Goal: Task Accomplishment & Management: Manage account settings

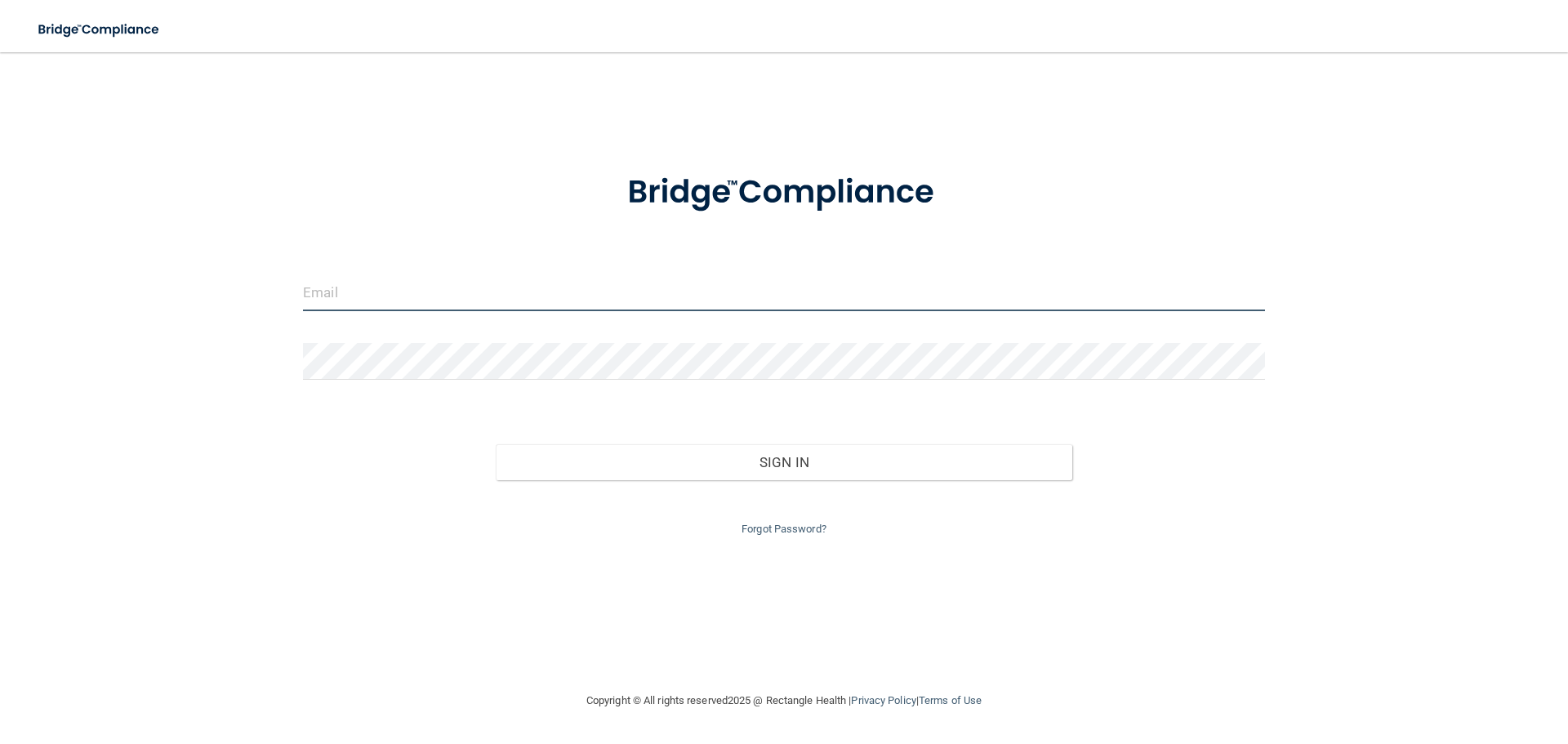
click at [537, 296] on input "email" at bounding box center [784, 293] width 962 height 36
type input "[PERSON_NAME][EMAIL_ADDRESS][DOMAIN_NAME]"
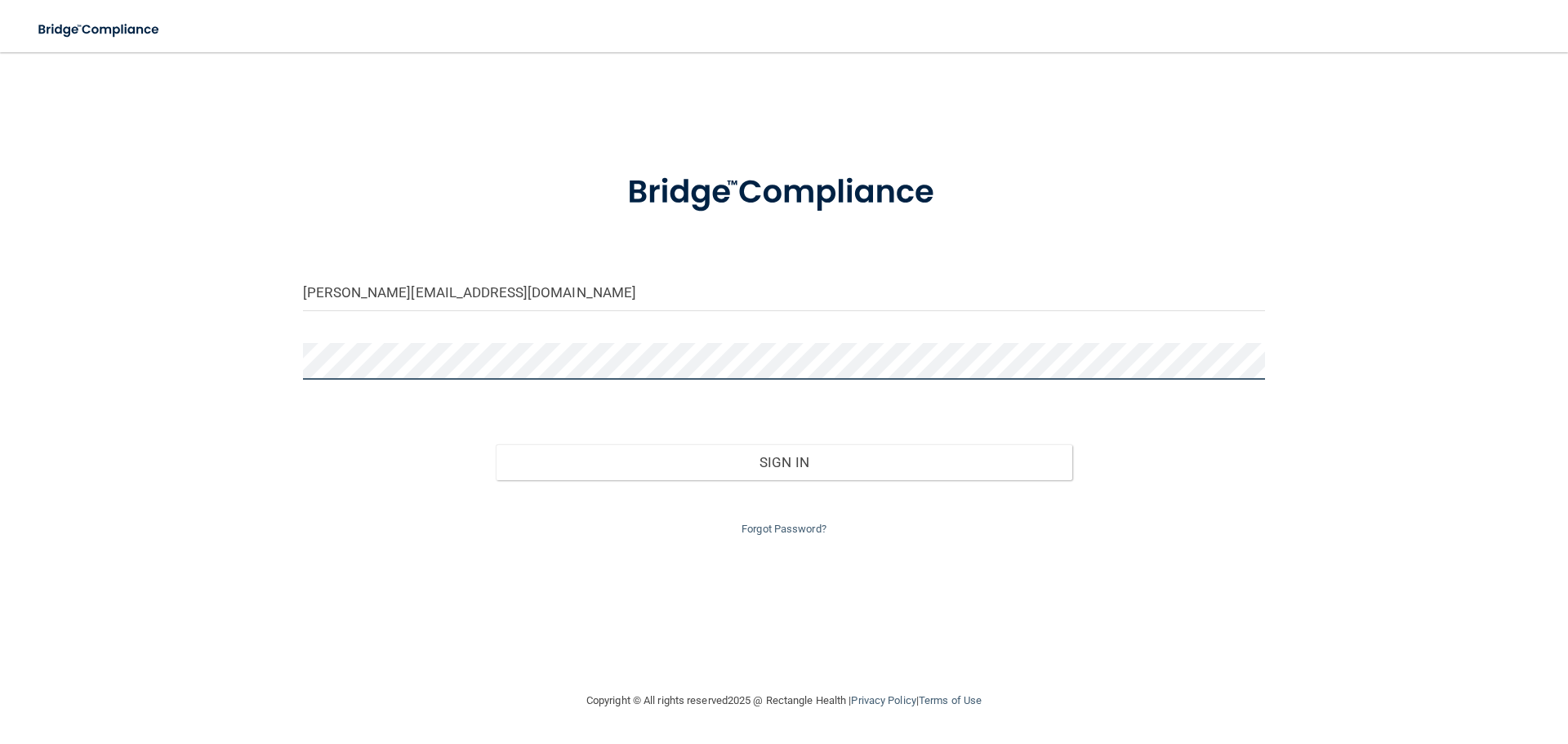
click at [496, 444] on button "Sign In" at bounding box center [784, 461] width 577 height 35
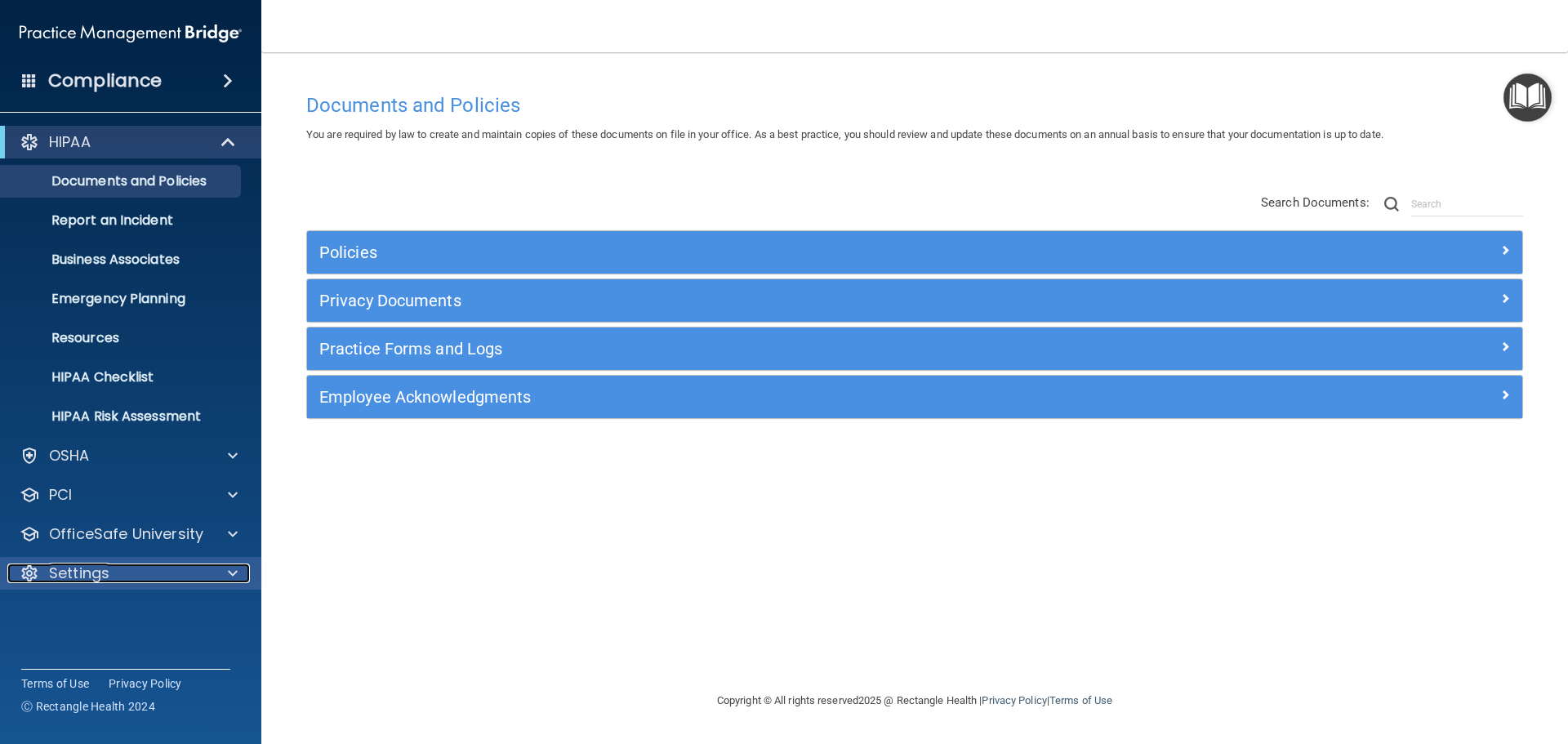
click at [236, 568] on div at bounding box center [230, 573] width 41 height 20
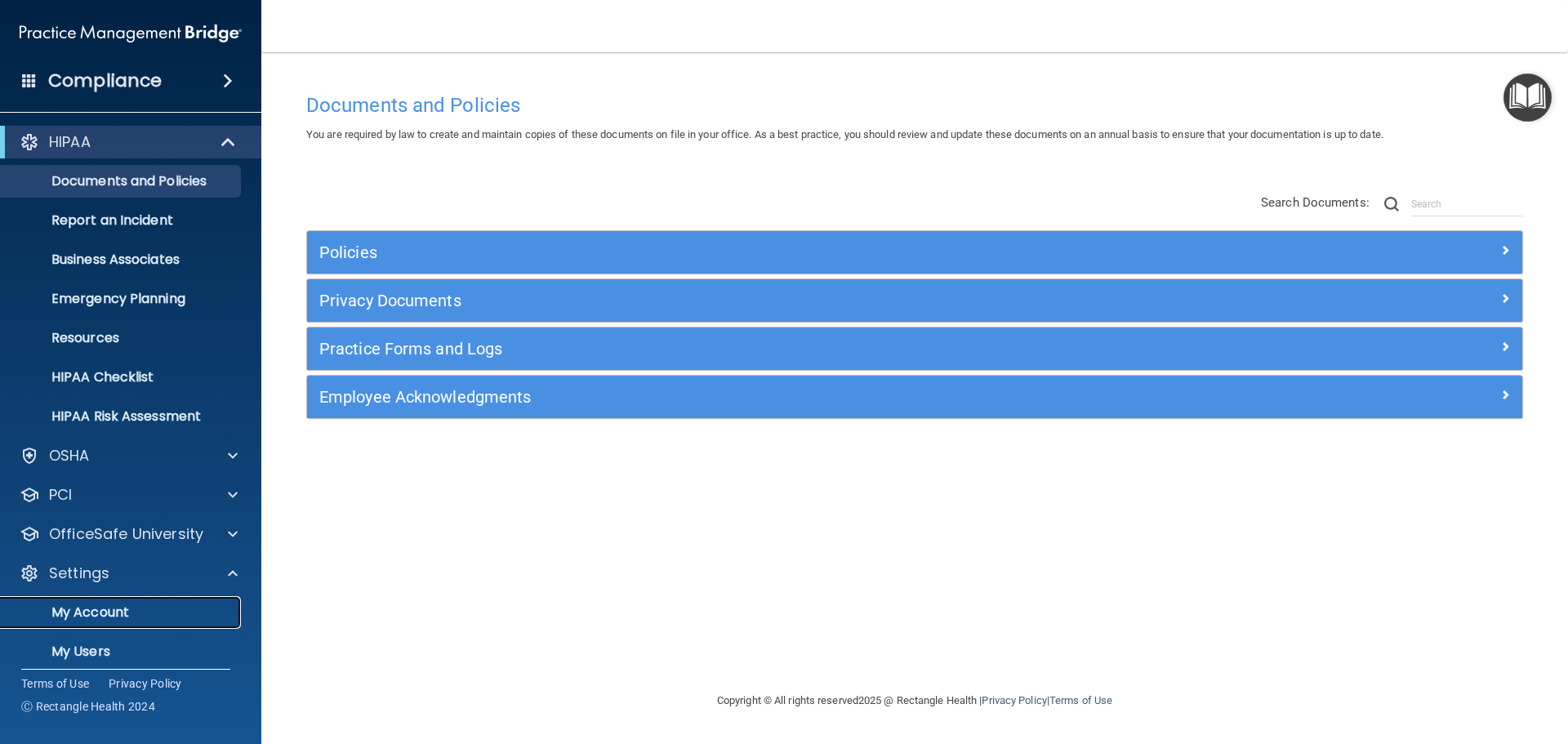
click at [112, 614] on p "My Account" at bounding box center [122, 612] width 223 height 16
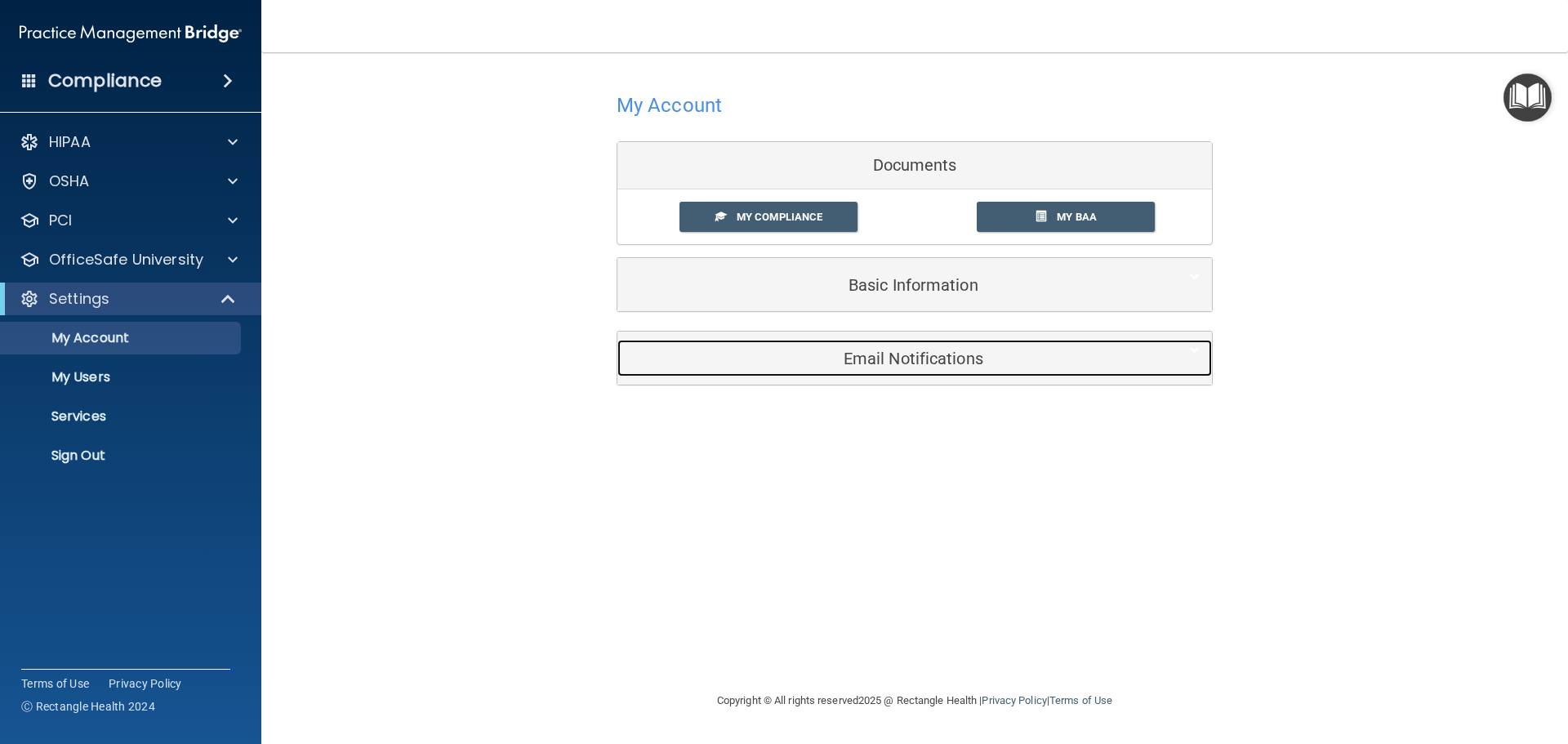
click at [895, 359] on h5 "Email Notifications" at bounding box center [890, 358] width 521 height 18
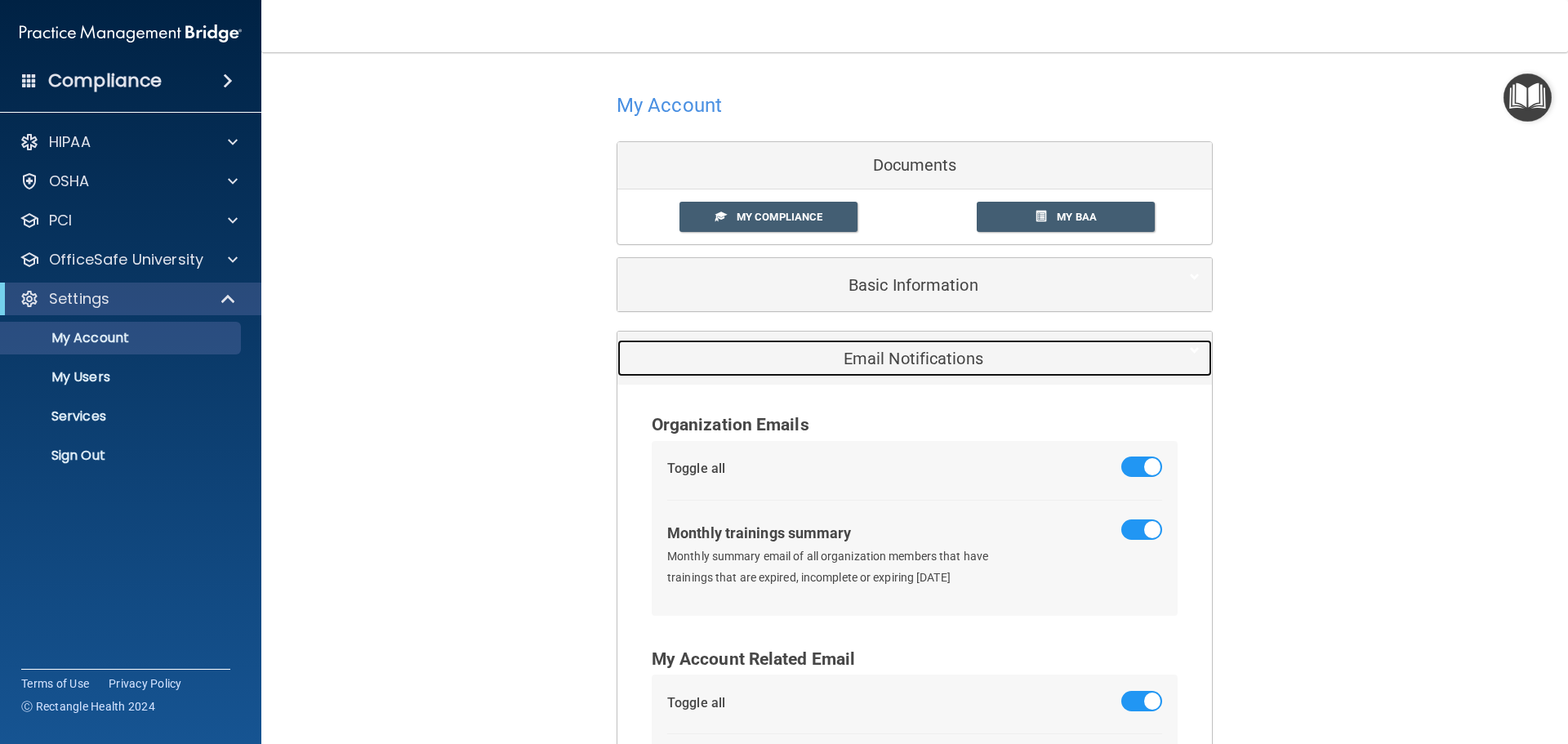
scroll to position [162, 0]
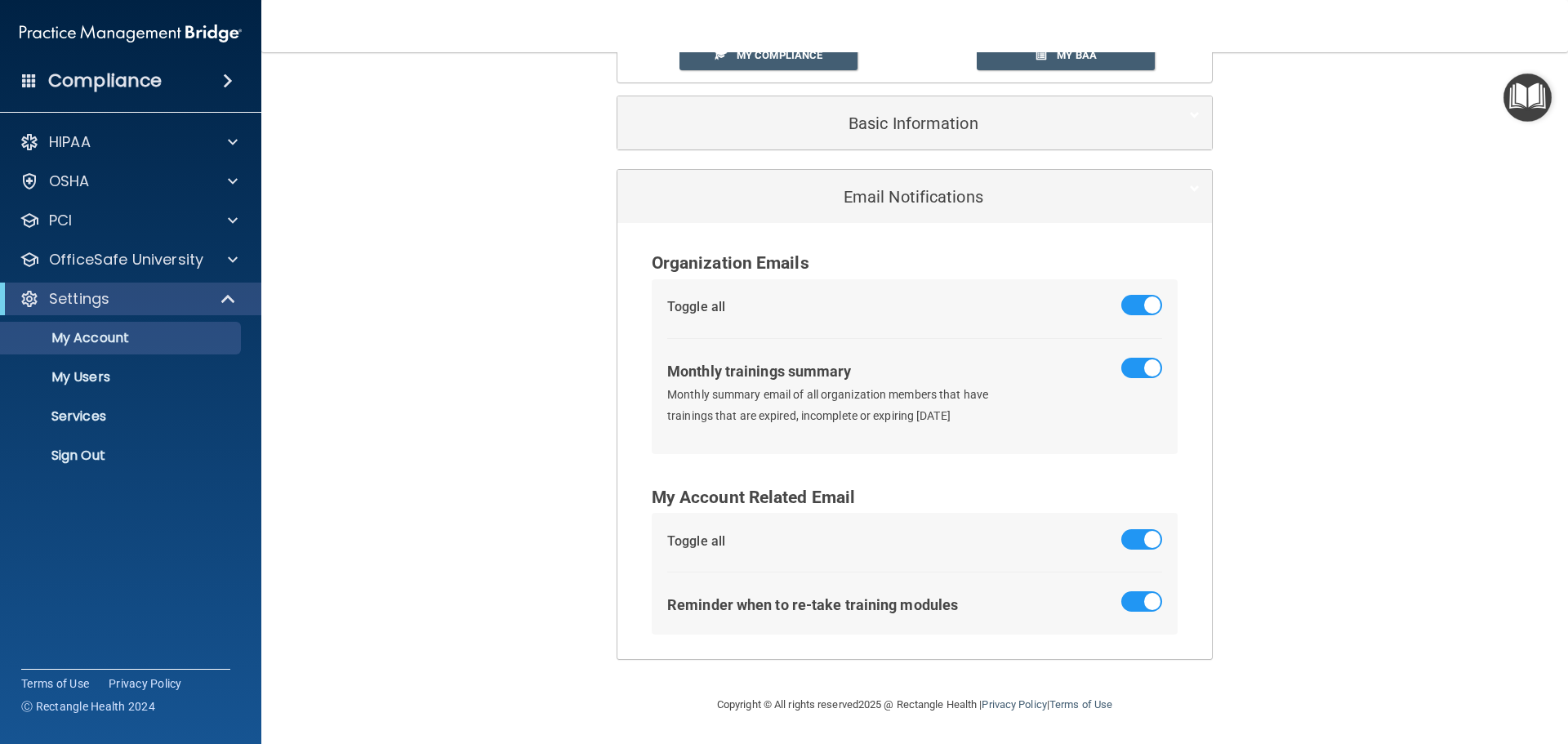
click at [1132, 370] on span at bounding box center [1141, 367] width 41 height 20
click at [1131, 370] on input "checkbox" at bounding box center [1131, 370] width 0 height 0
click at [1123, 538] on span at bounding box center [1141, 539] width 41 height 20
click at [1131, 542] on input "checkbox" at bounding box center [1131, 542] width 0 height 0
click at [81, 449] on p "Sign Out" at bounding box center [122, 456] width 223 height 16
